Goal: Information Seeking & Learning: Learn about a topic

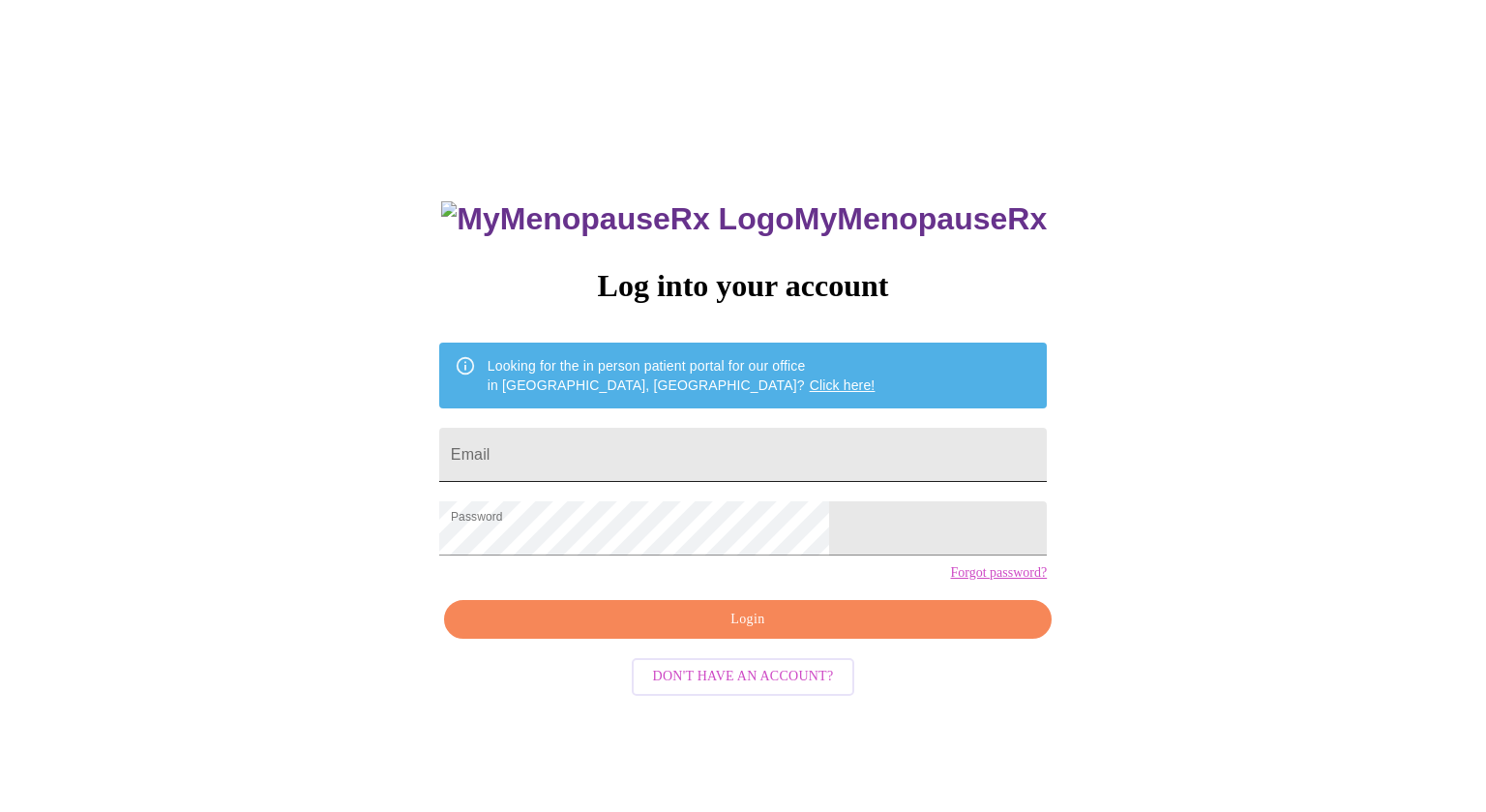
click at [656, 449] on input "Email" at bounding box center [743, 455] width 608 height 54
type input "[EMAIL_ADDRESS][DOMAIN_NAME]"
click at [761, 632] on span "Login" at bounding box center [748, 619] width 563 height 24
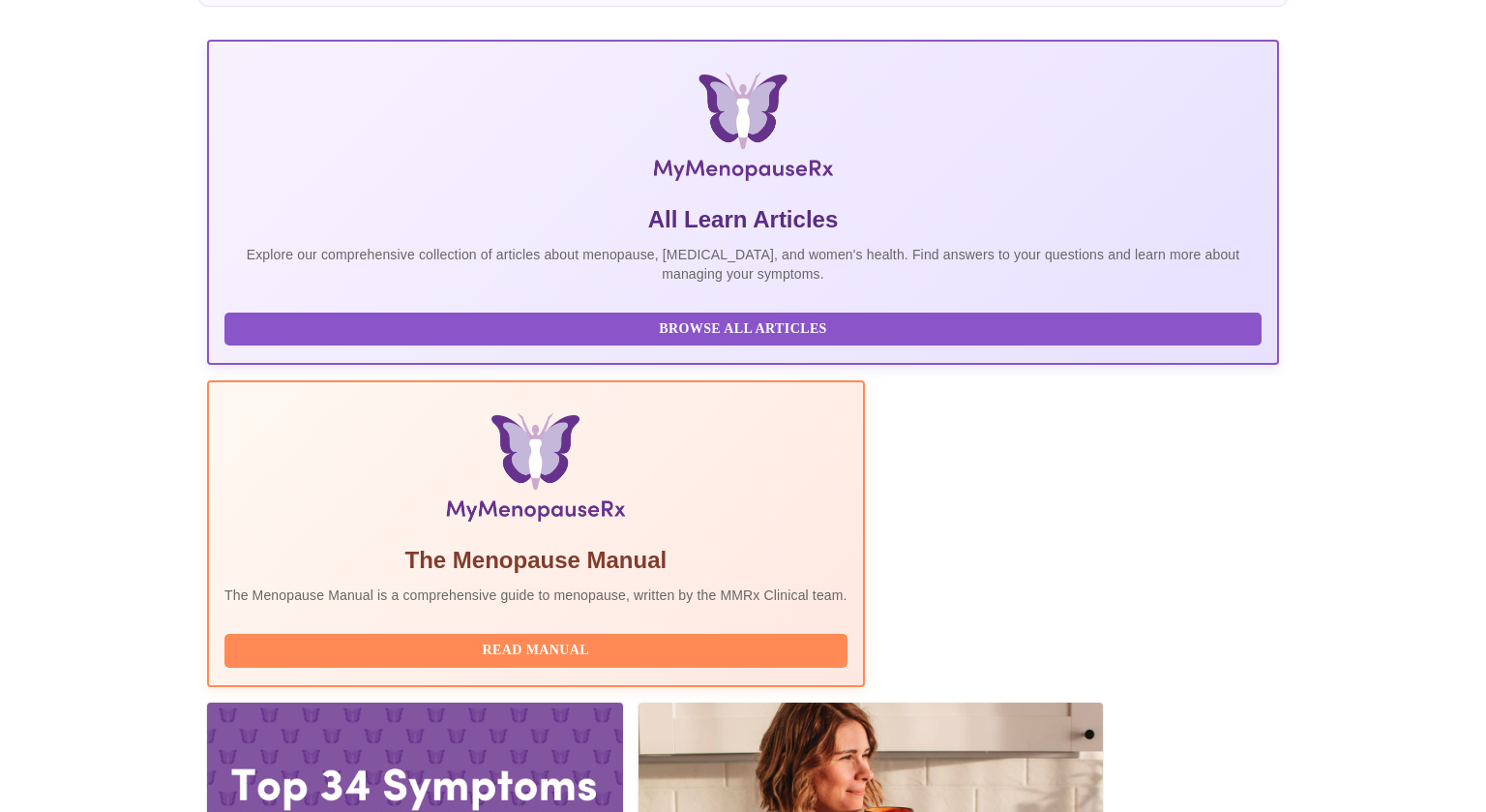
scroll to position [244, 0]
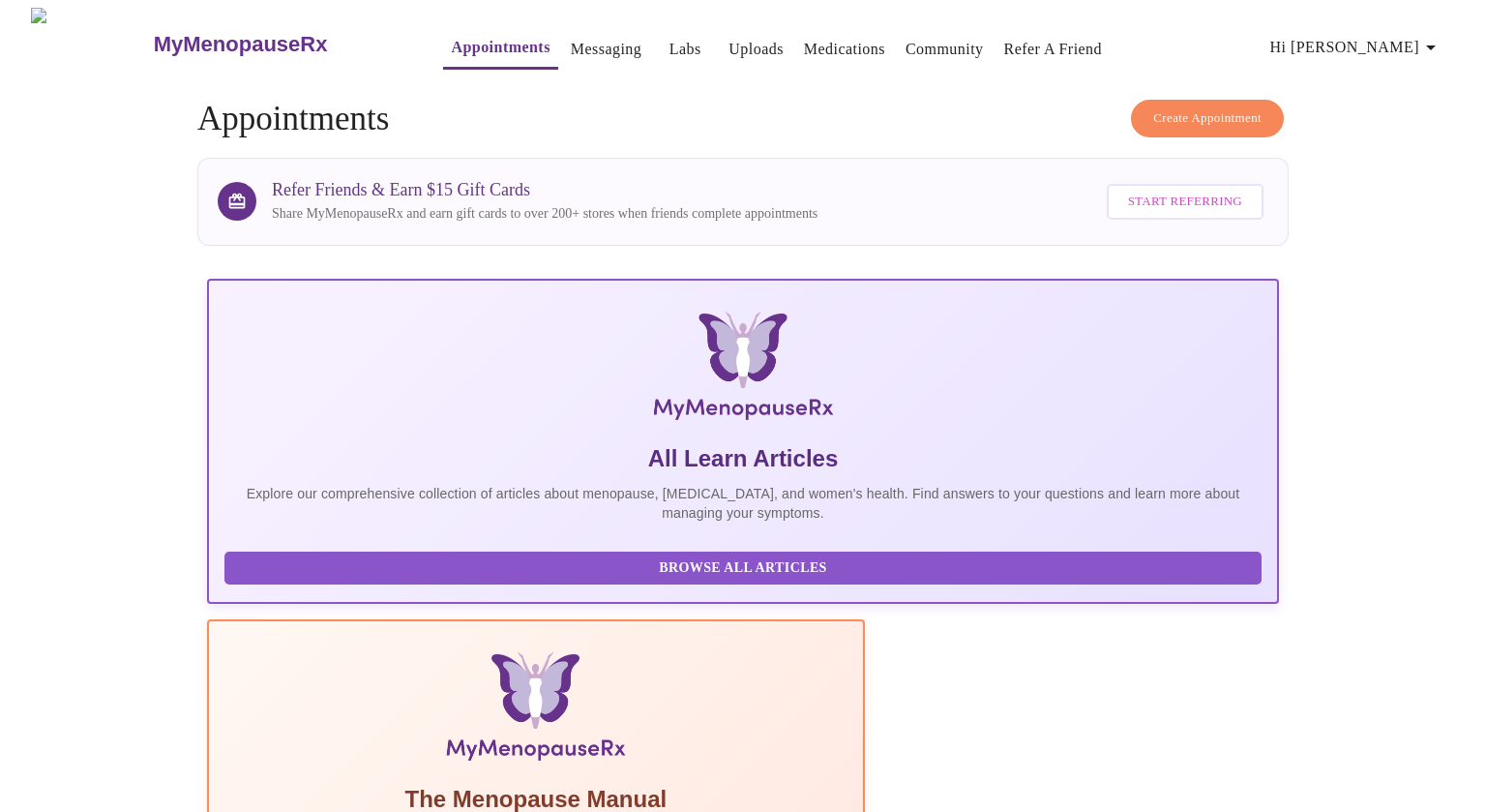
click at [327, 575] on span "Browse All Articles" at bounding box center [743, 568] width 999 height 24
